Goal: Information Seeking & Learning: Learn about a topic

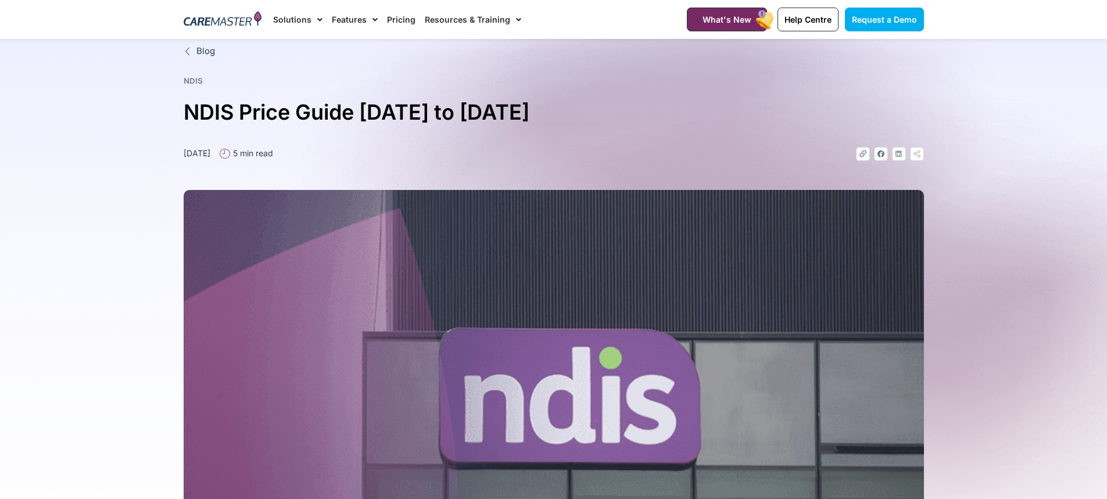
click at [395, 15] on link "Pricing" at bounding box center [401, 19] width 28 height 39
